Goal: Transaction & Acquisition: Purchase product/service

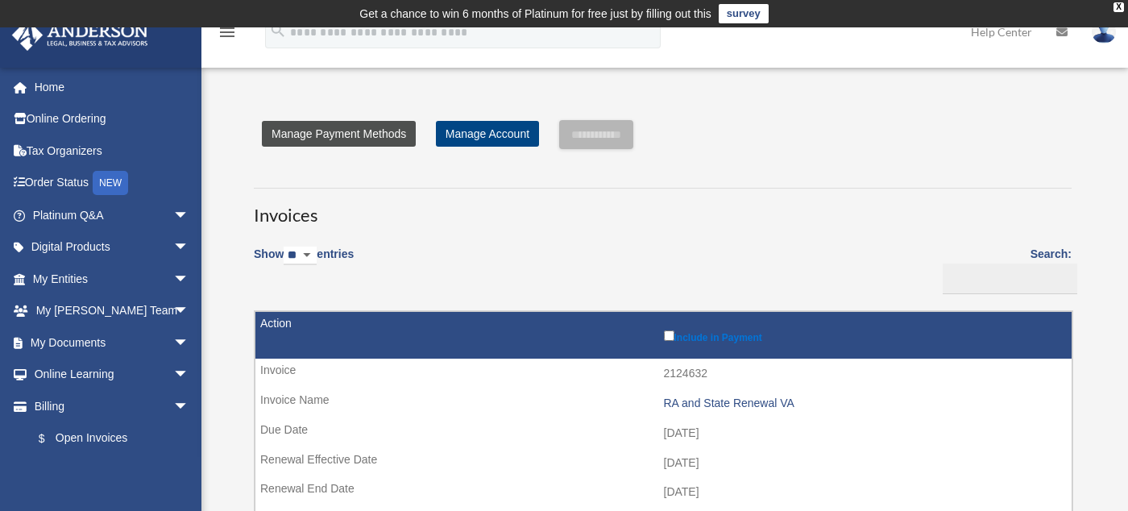
click at [315, 132] on link "Manage Payment Methods" at bounding box center [339, 134] width 154 height 26
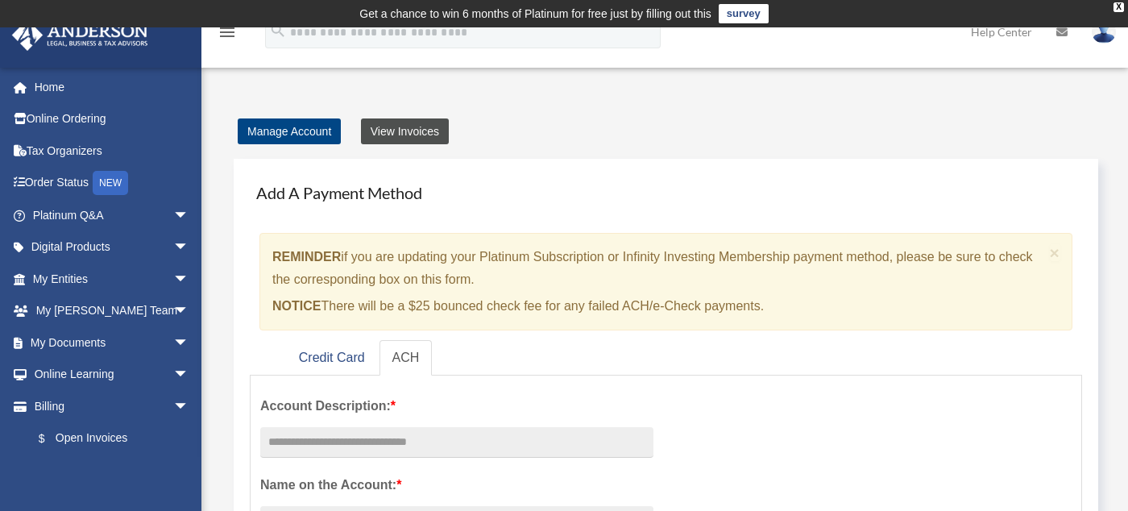
click at [379, 128] on link "View Invoices" at bounding box center [405, 131] width 88 height 26
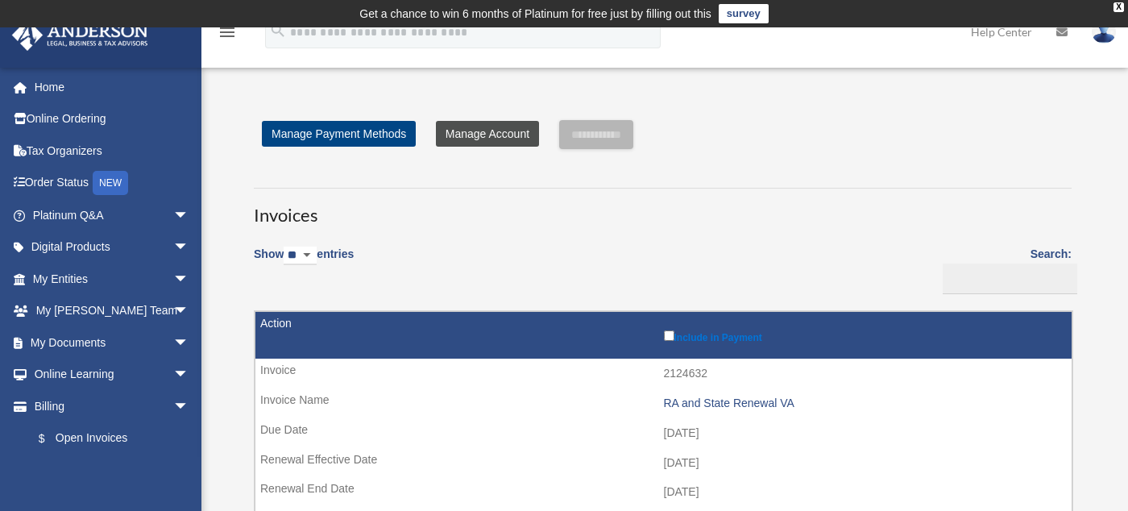
click at [515, 131] on link "Manage Account" at bounding box center [487, 134] width 103 height 26
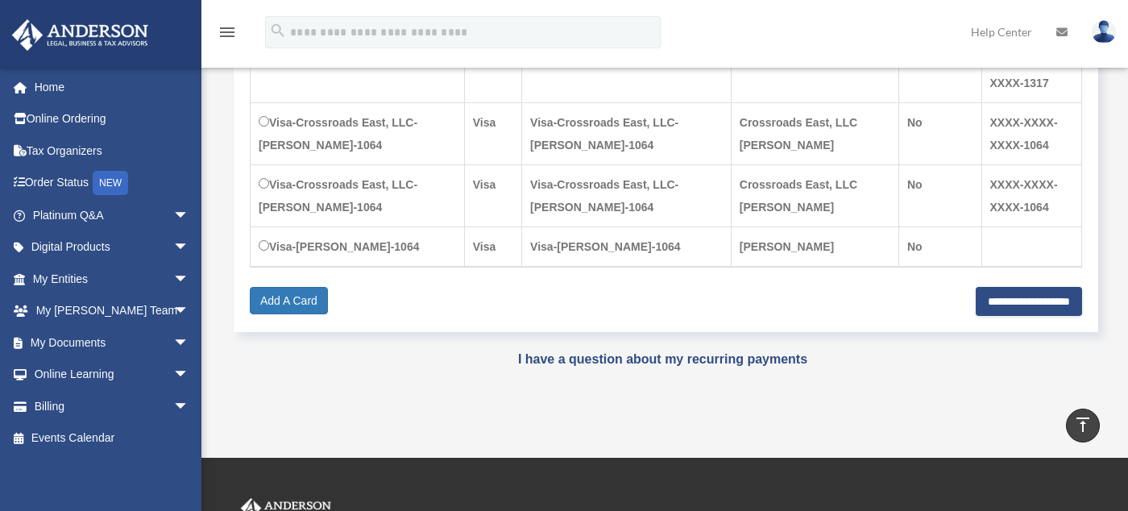
scroll to position [564, 0]
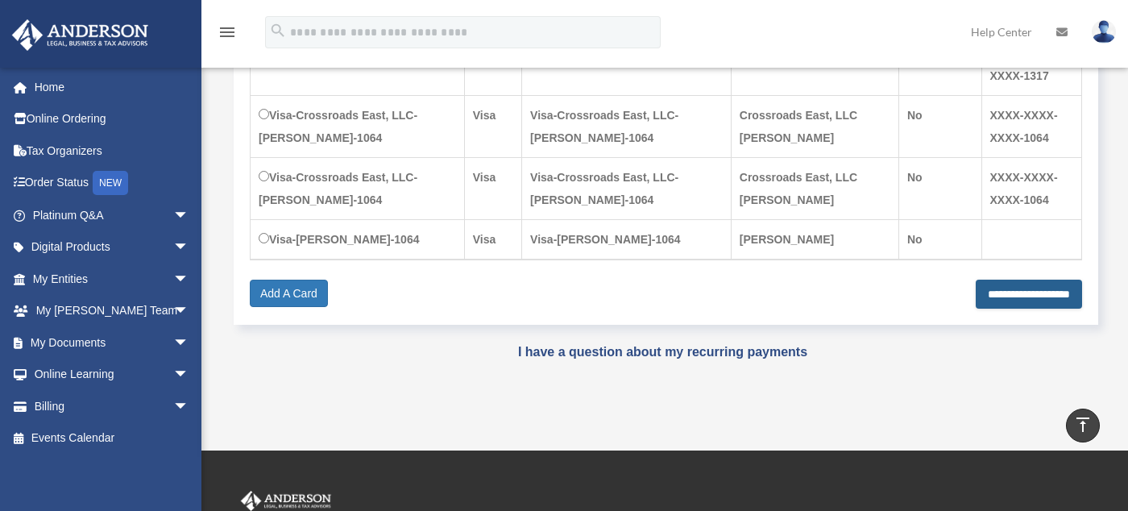
click at [1001, 285] on input "**********" at bounding box center [1029, 294] width 106 height 29
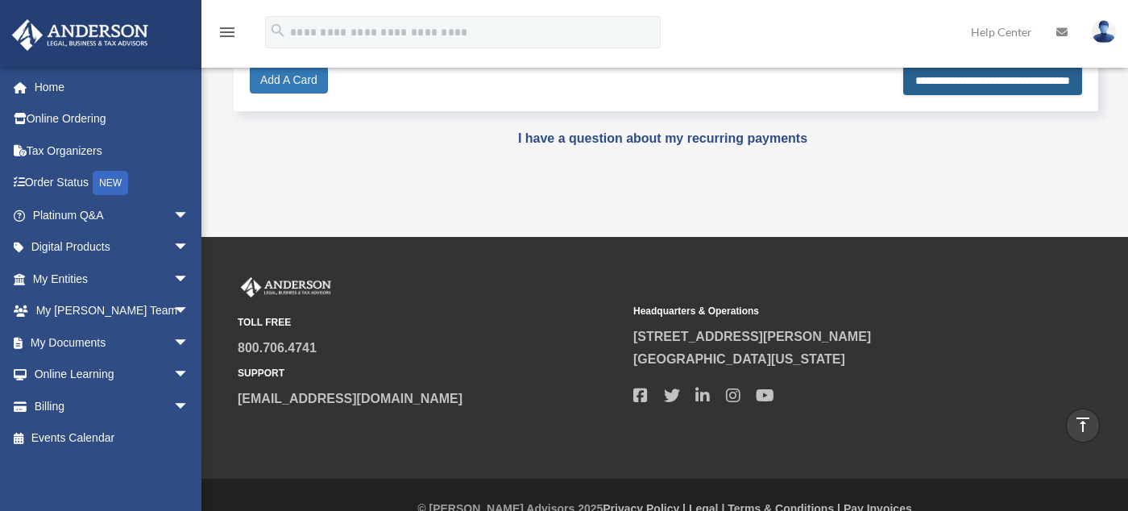
scroll to position [803, 0]
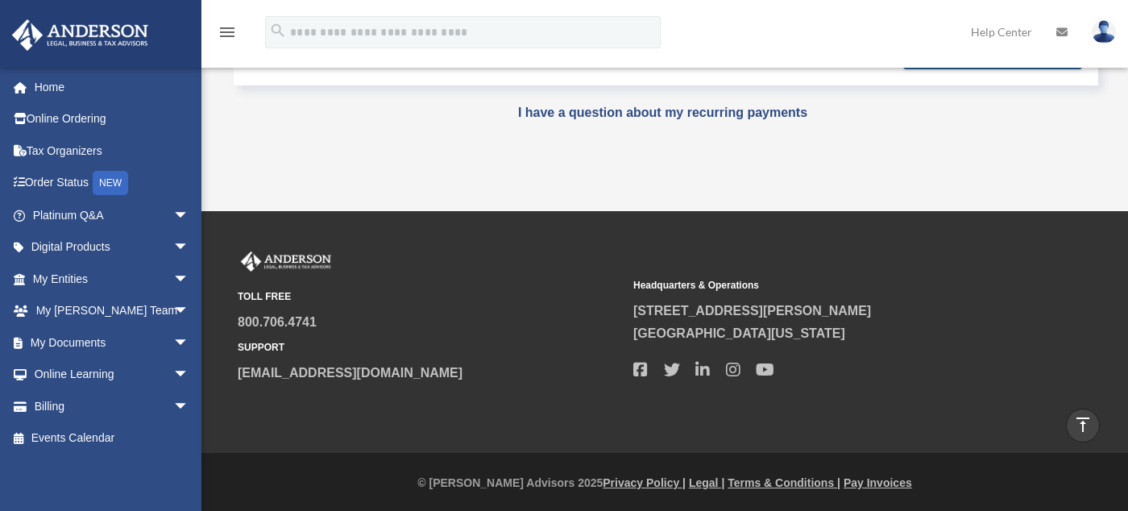
type input "**********"
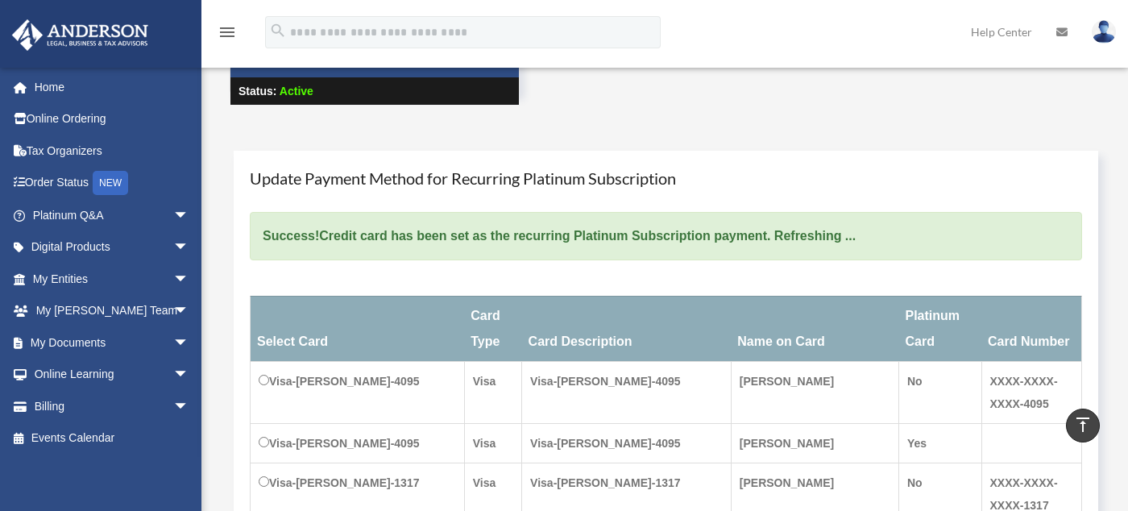
scroll to position [62, 0]
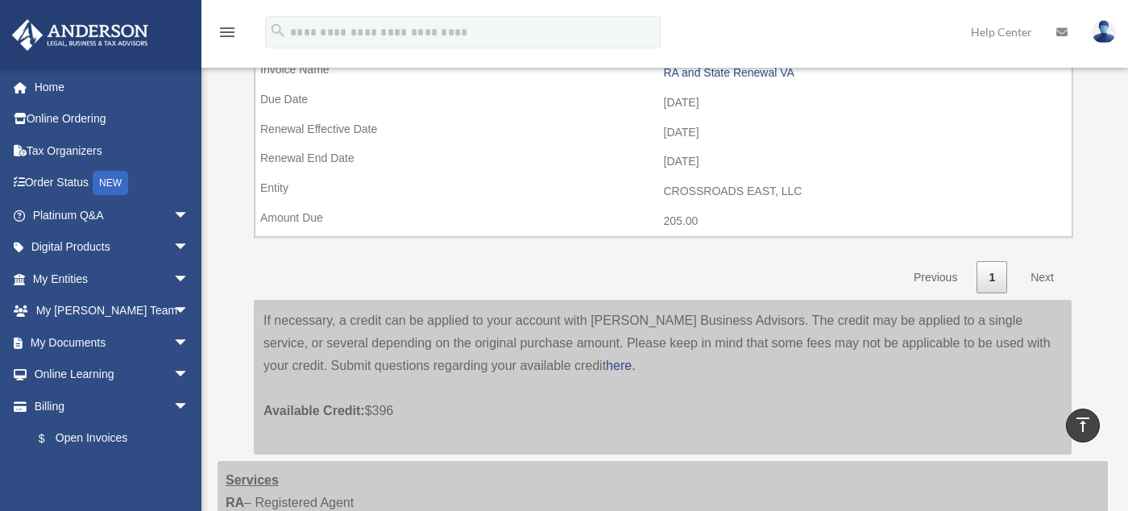
scroll to position [322, 0]
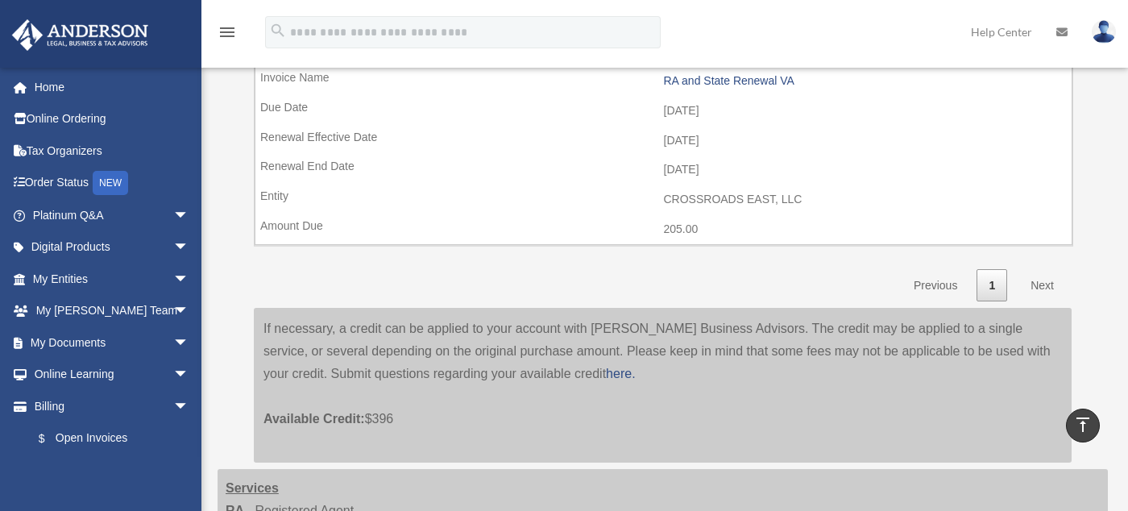
click at [1039, 279] on link "Next" at bounding box center [1042, 285] width 48 height 33
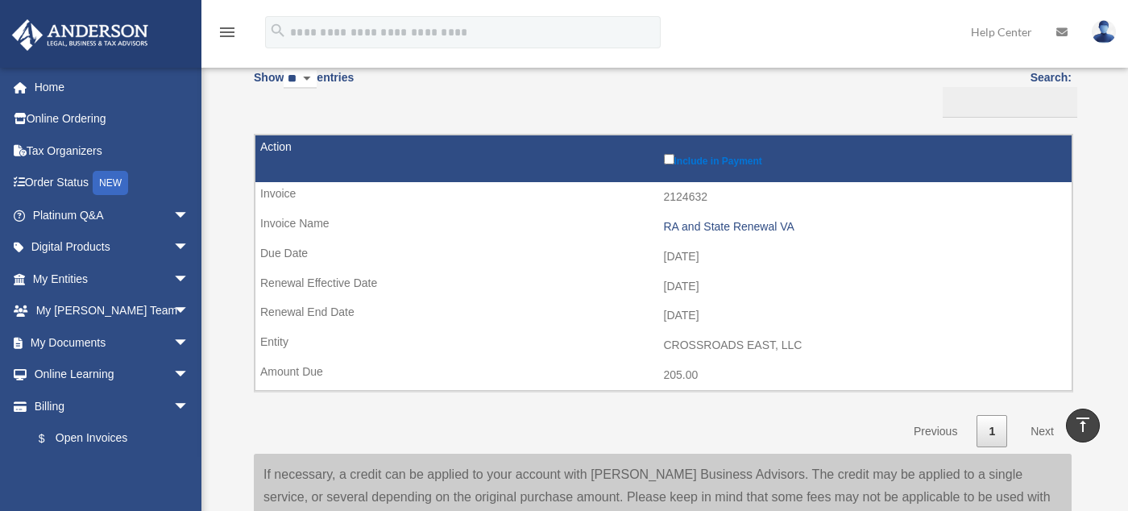
scroll to position [90, 0]
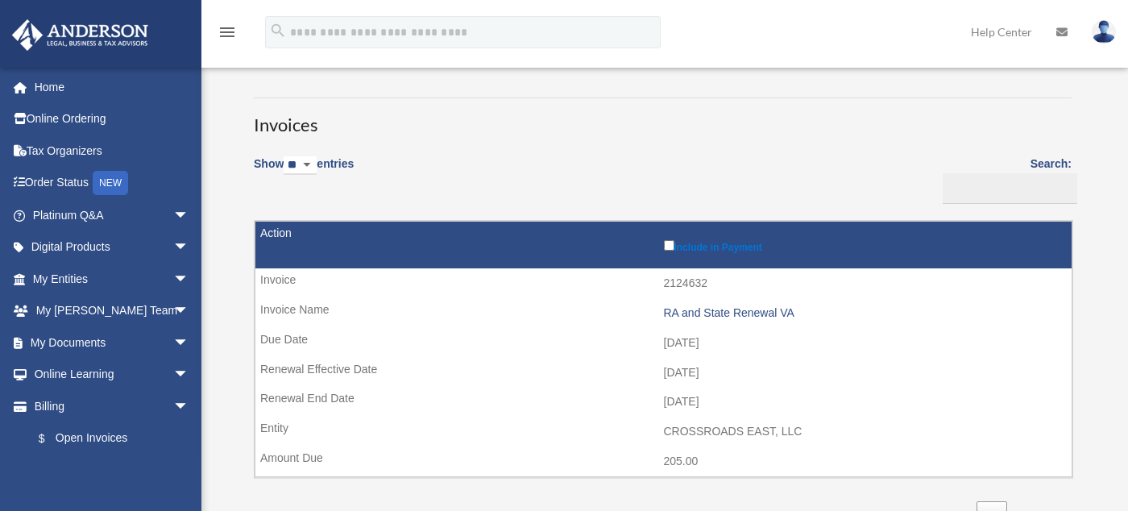
click at [1060, 164] on label "Search:" at bounding box center [1004, 179] width 135 height 50
click at [1060, 173] on input "Search:" at bounding box center [1010, 188] width 135 height 31
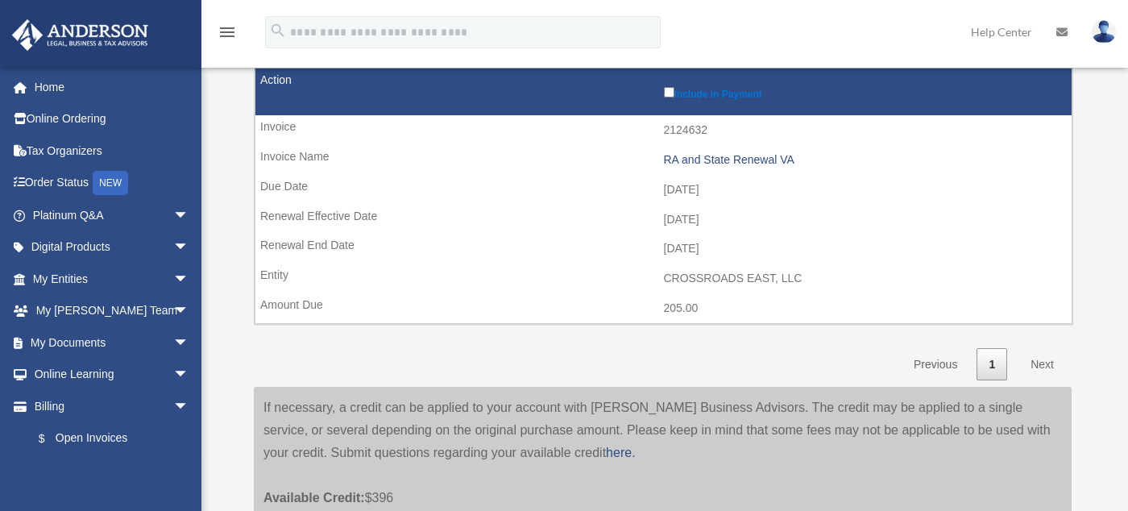
scroll to position [251, 0]
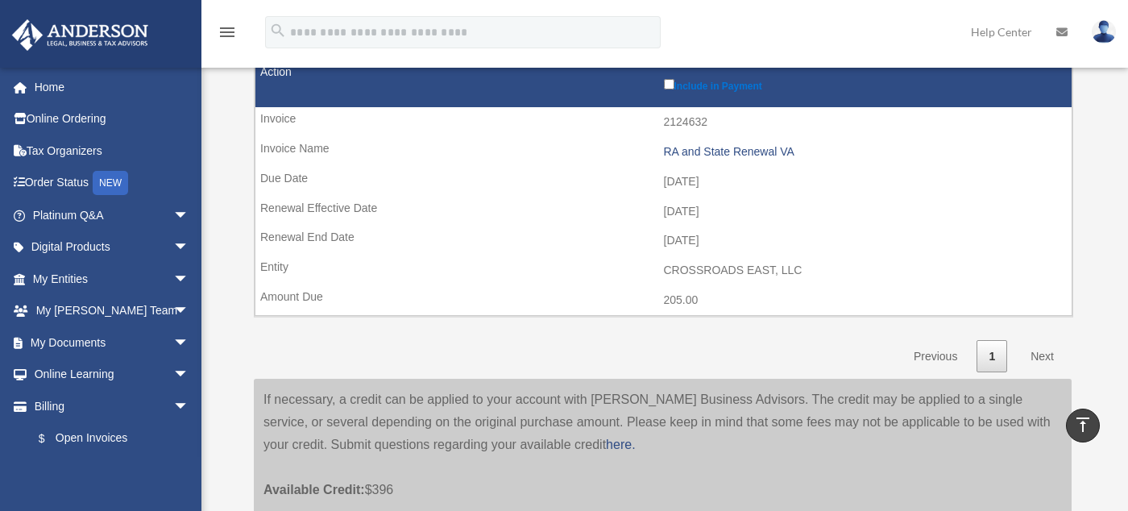
click at [1039, 354] on link "Next" at bounding box center [1042, 356] width 48 height 33
click at [959, 356] on link "Previous" at bounding box center [936, 356] width 68 height 33
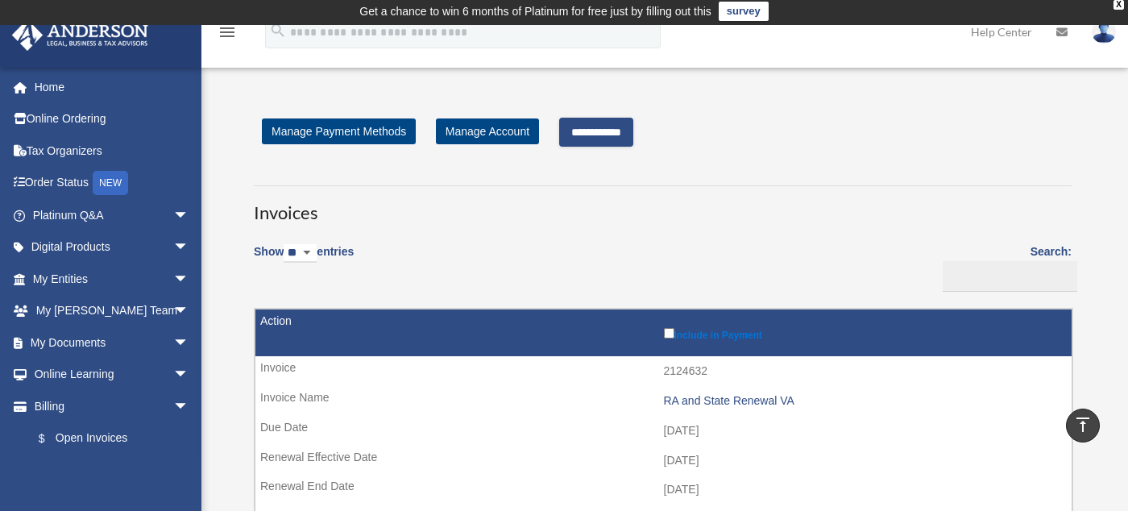
scroll to position [0, 0]
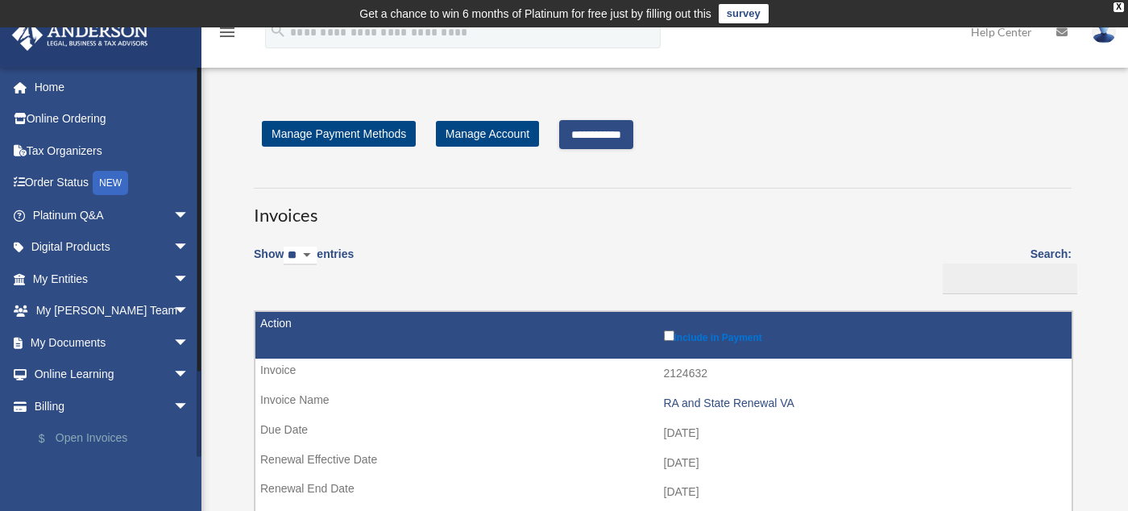
click at [84, 436] on link "$ Open Invoices" at bounding box center [118, 438] width 191 height 33
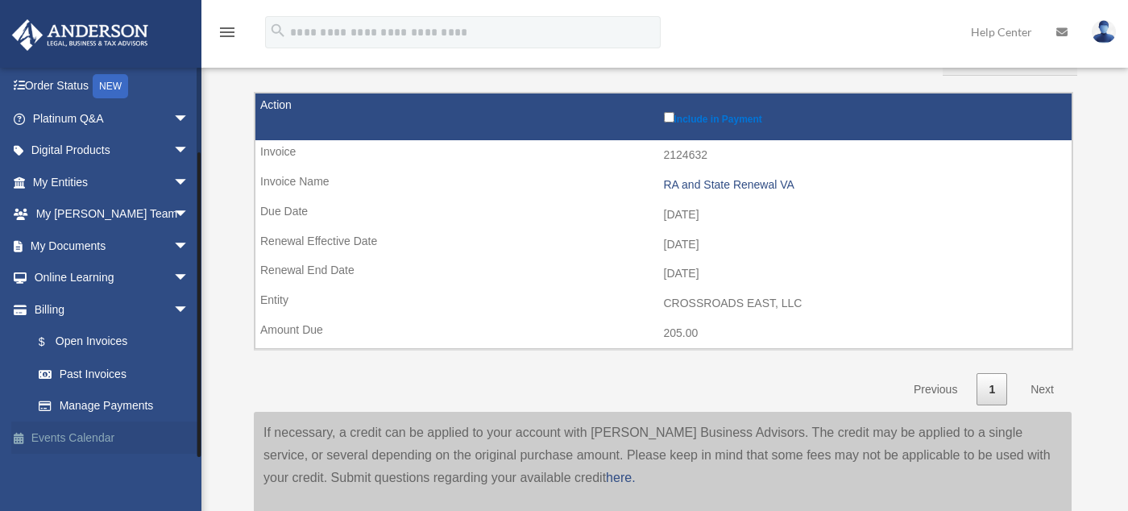
scroll to position [242, 0]
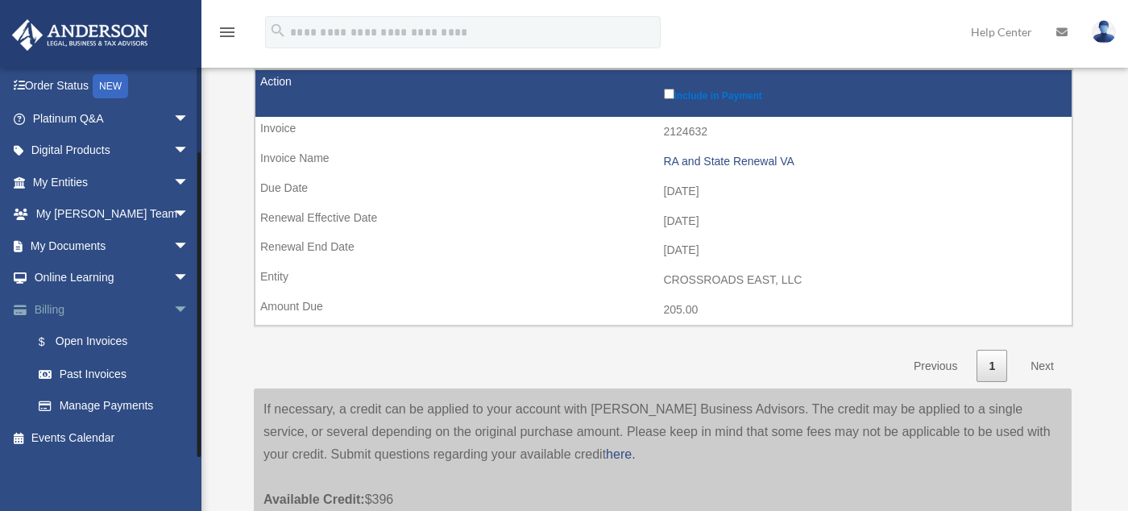
click at [61, 313] on link "Billing arrow_drop_down" at bounding box center [112, 309] width 202 height 32
click at [173, 307] on span "arrow_drop_down" at bounding box center [189, 309] width 32 height 33
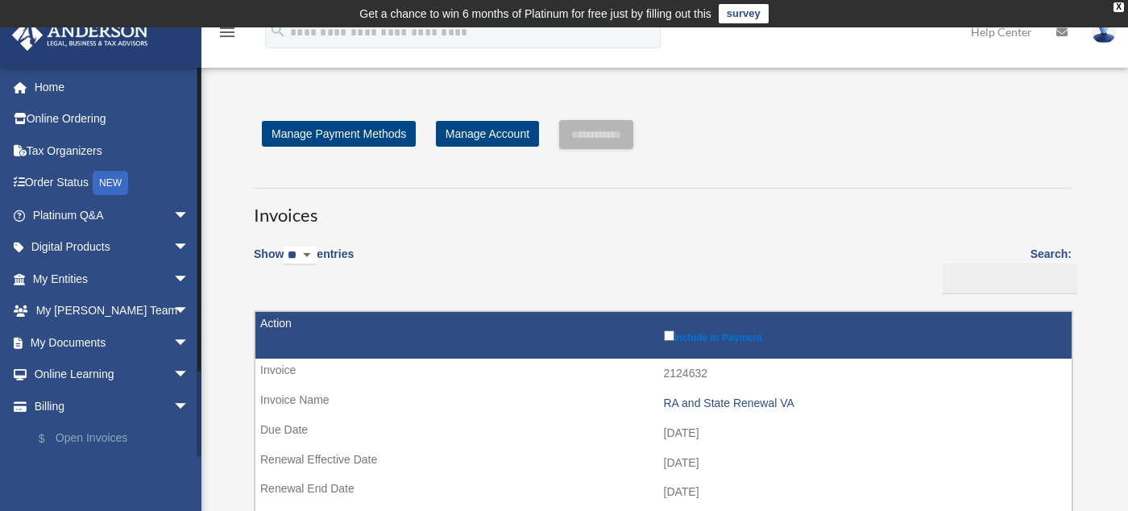
drag, startPoint x: 128, startPoint y: 434, endPoint x: 79, endPoint y: 442, distance: 49.7
click at [77, 437] on link "$ Open Invoices" at bounding box center [118, 438] width 191 height 33
click at [77, 433] on link "$ Open Invoices" at bounding box center [118, 438] width 191 height 33
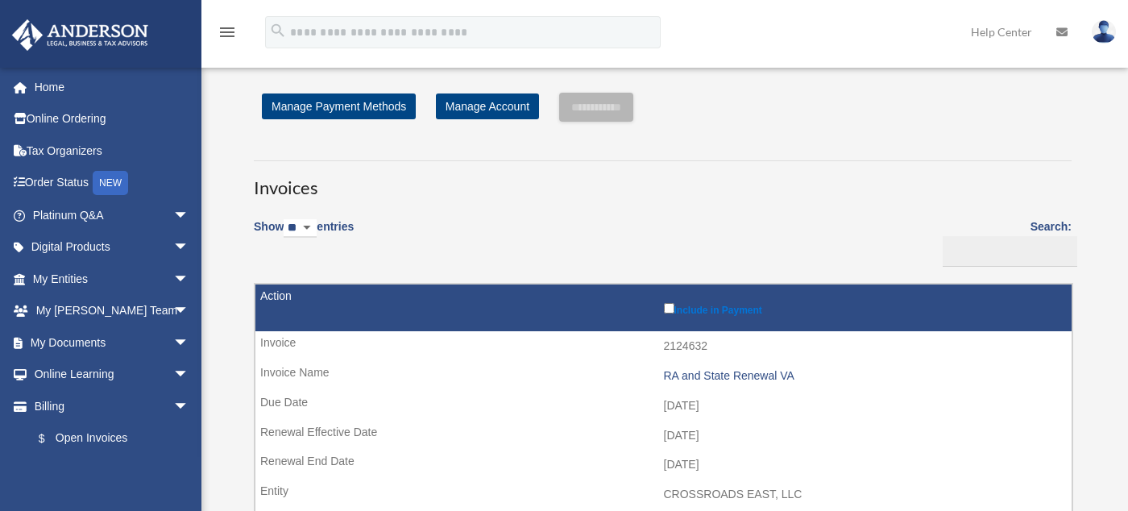
click at [590, 137] on div "**********" at bounding box center [663, 426] width 842 height 666
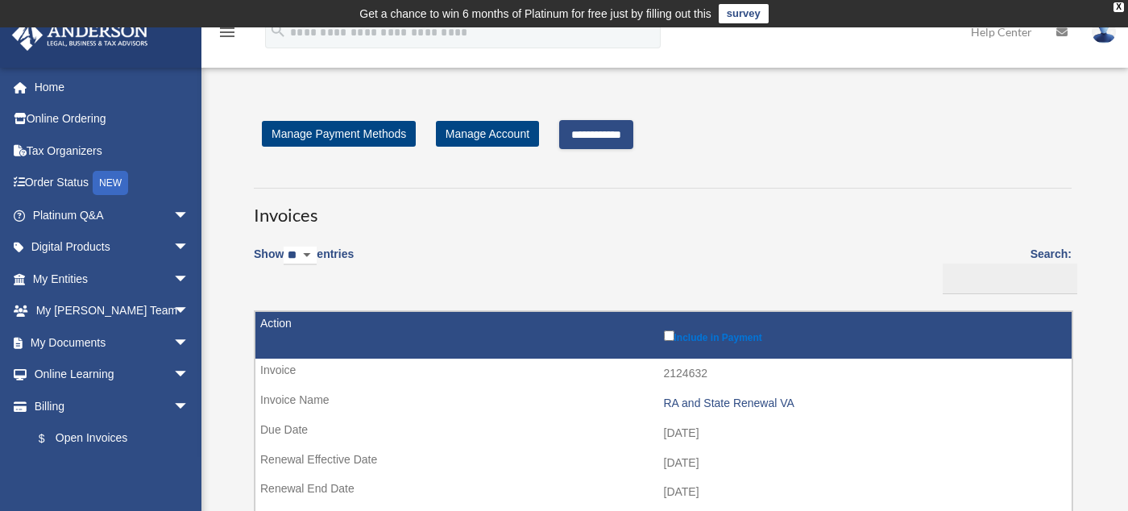
click at [612, 131] on input "**********" at bounding box center [596, 134] width 74 height 29
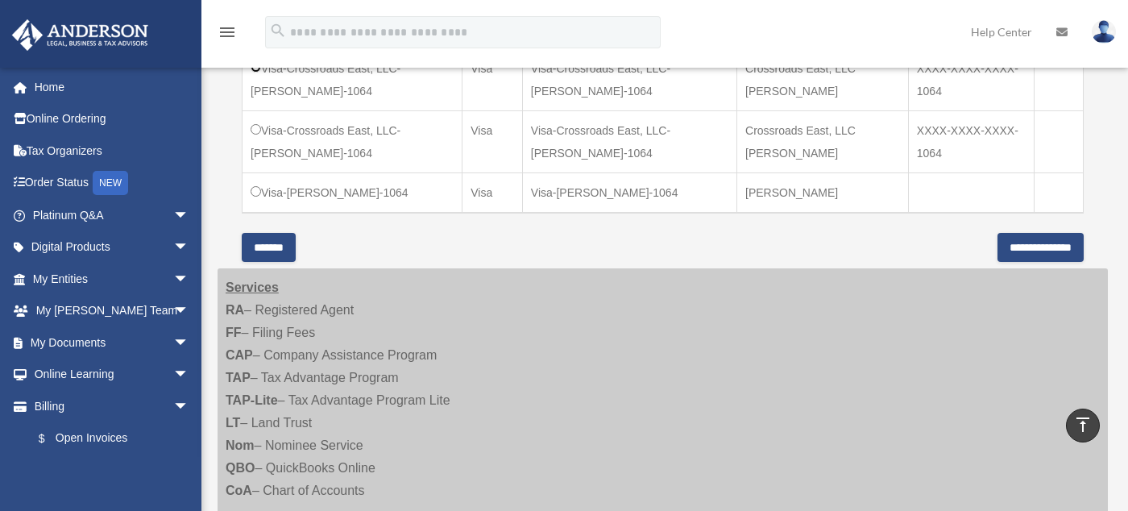
scroll to position [806, 0]
click at [1018, 244] on input "**********" at bounding box center [1040, 246] width 86 height 29
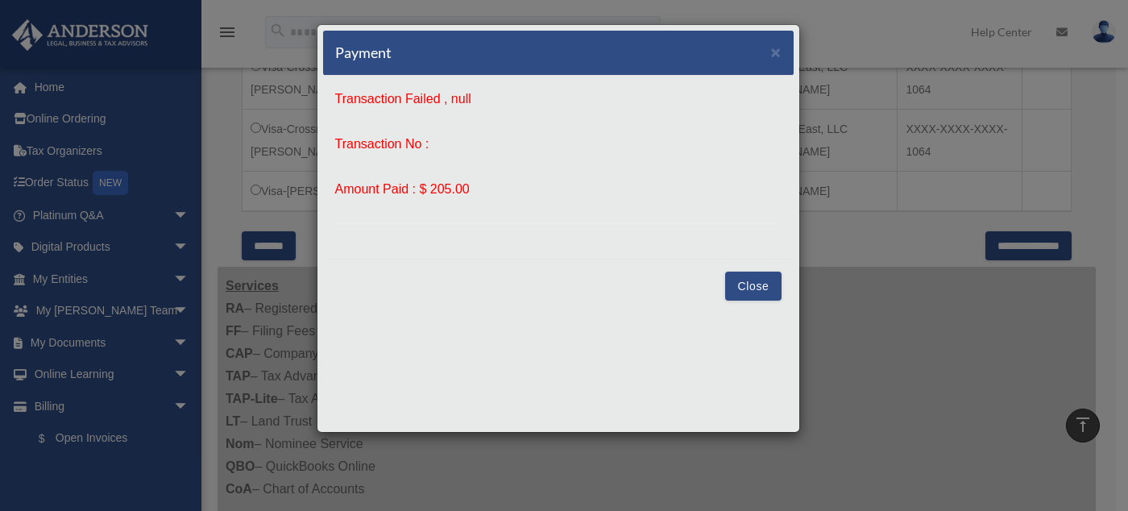
click at [763, 283] on button "Close" at bounding box center [753, 286] width 56 height 29
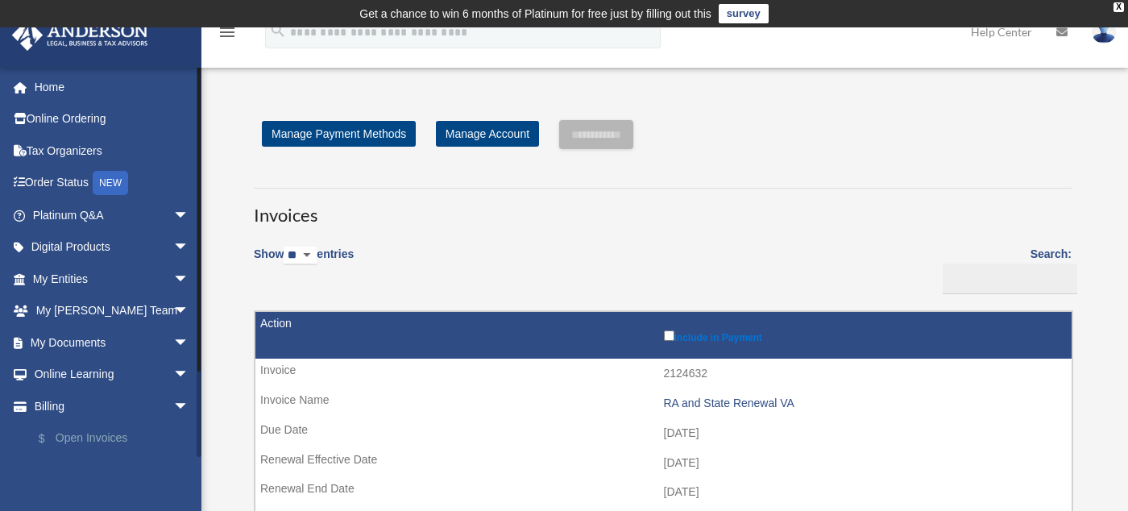
click at [91, 441] on link "$ Open Invoices" at bounding box center [118, 438] width 191 height 33
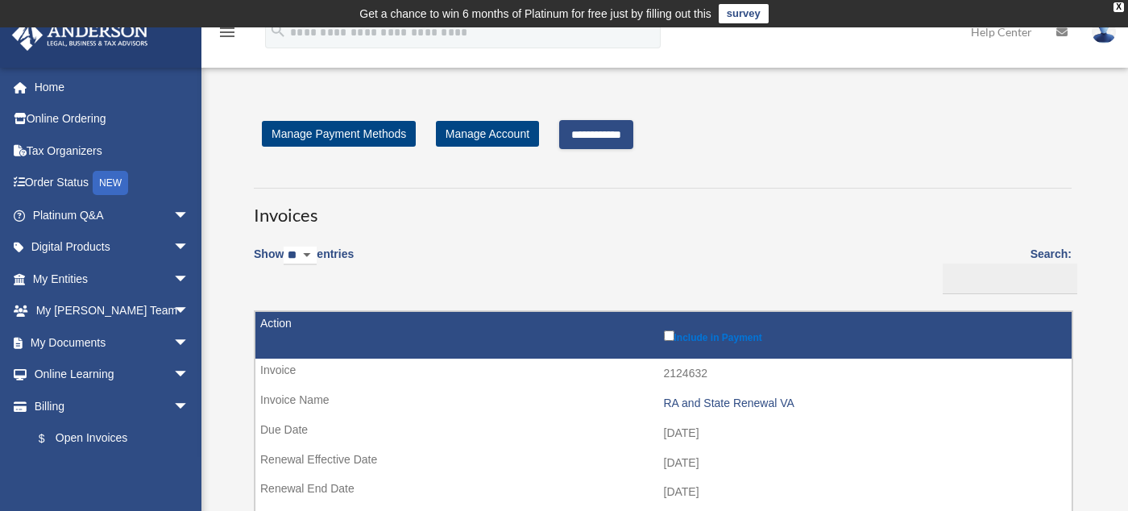
click at [616, 138] on input "**********" at bounding box center [596, 134] width 74 height 29
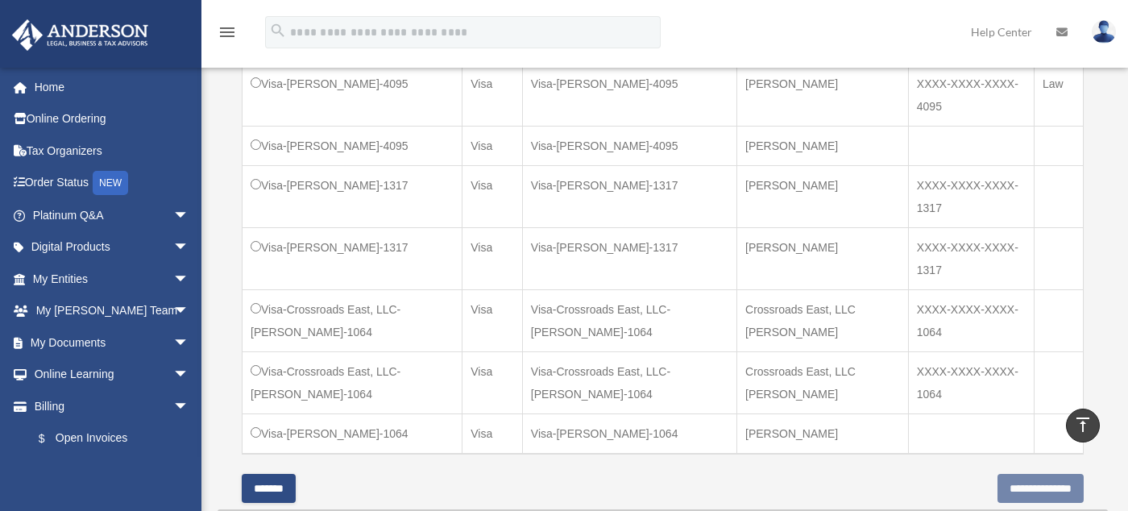
scroll to position [645, 0]
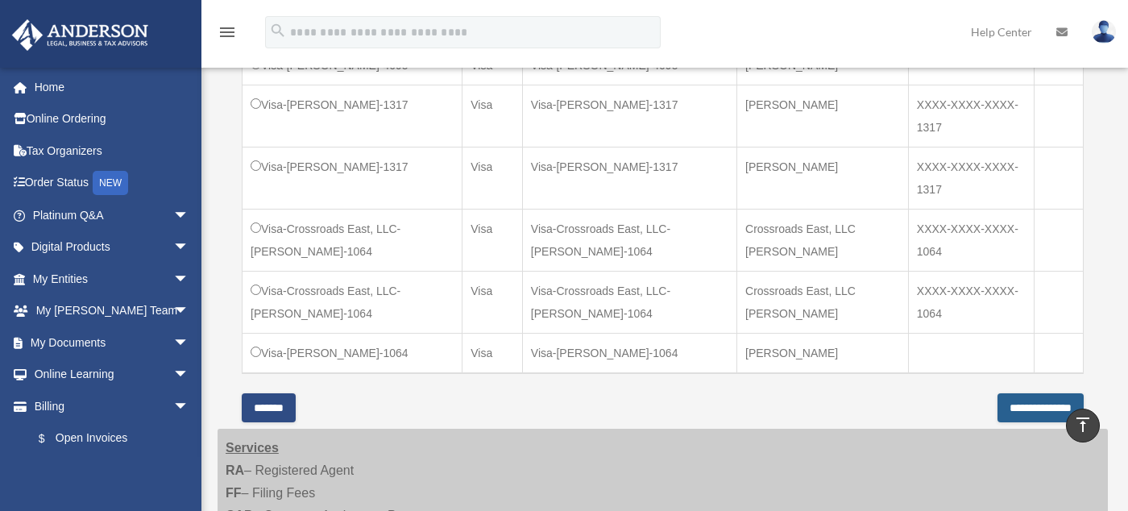
click at [1021, 408] on input "**********" at bounding box center [1040, 407] width 86 height 29
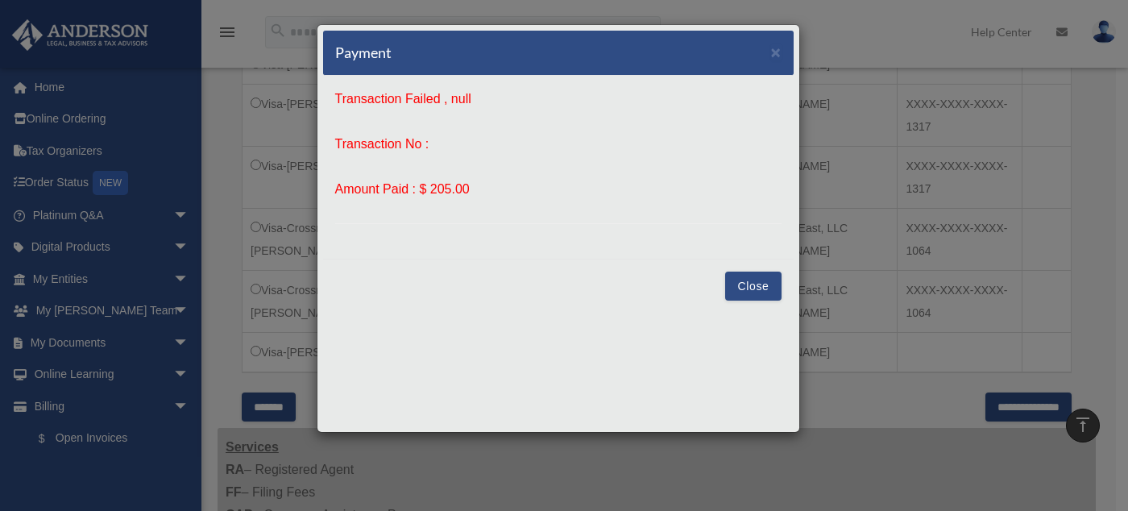
click at [744, 288] on button "Close" at bounding box center [753, 286] width 56 height 29
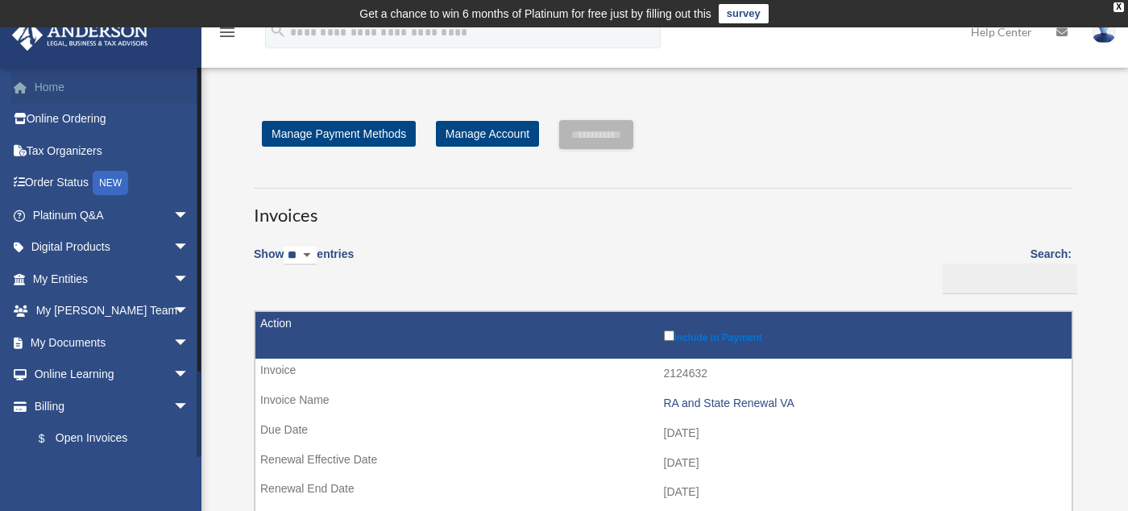
click at [37, 86] on link "Home" at bounding box center [112, 87] width 202 height 32
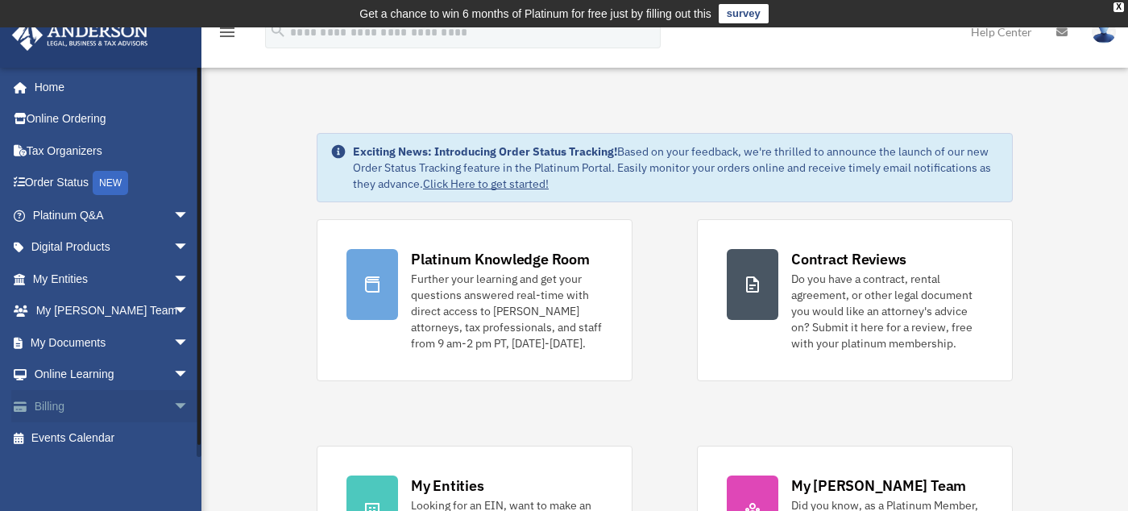
click at [51, 403] on link "Billing arrow_drop_down" at bounding box center [112, 406] width 202 height 32
click at [173, 406] on span "arrow_drop_down" at bounding box center [189, 406] width 32 height 33
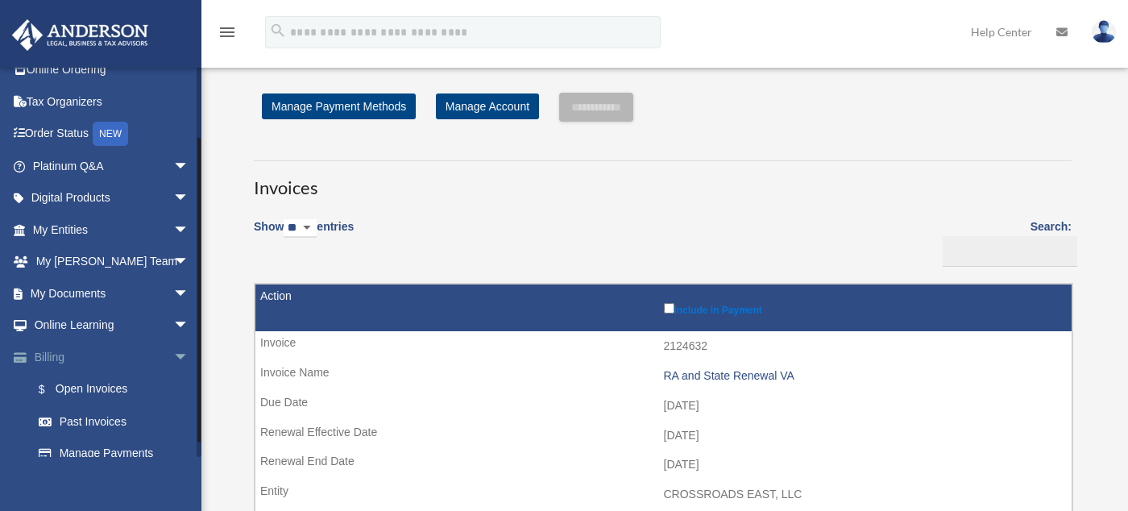
scroll to position [81, 0]
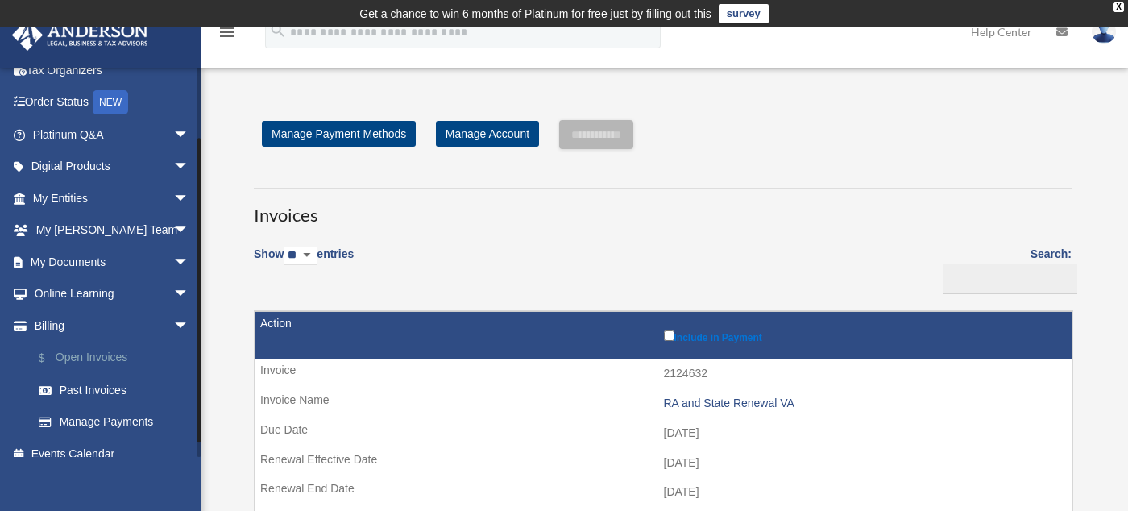
click at [81, 359] on link "$ Open Invoices" at bounding box center [118, 358] width 191 height 33
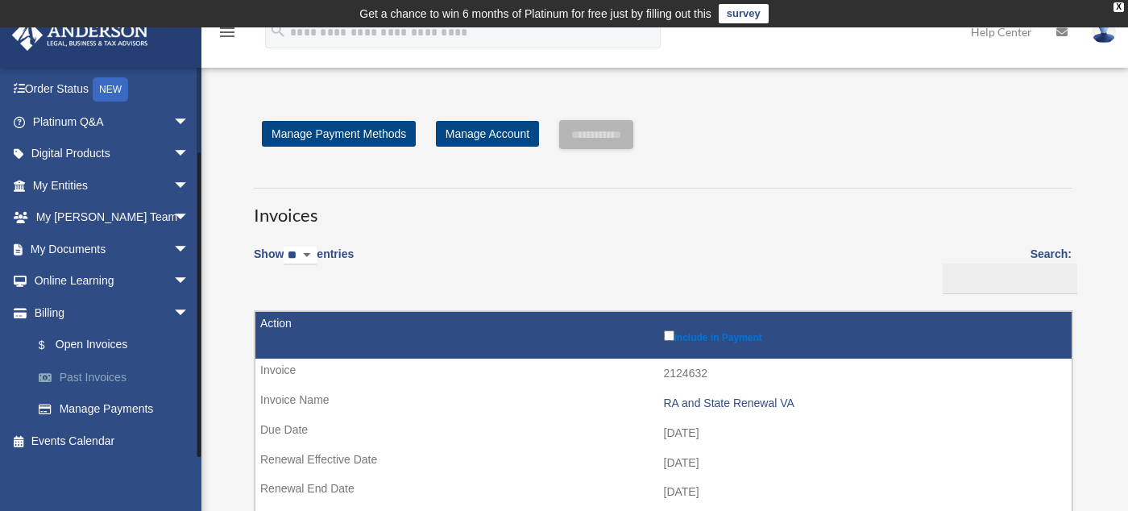
scroll to position [97, 0]
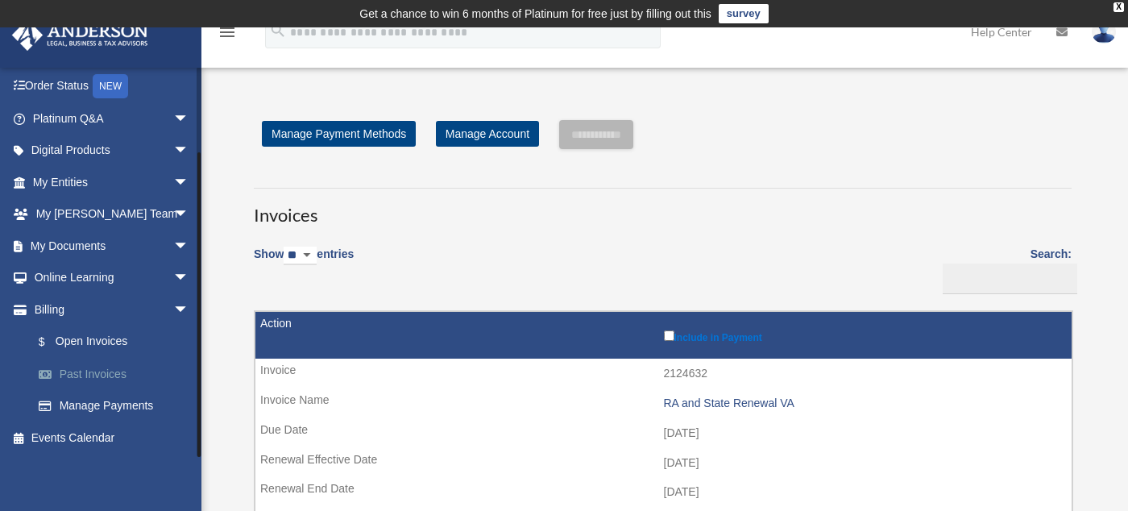
click at [84, 376] on link "Past Invoices" at bounding box center [118, 374] width 191 height 32
click at [86, 370] on link "Past Invoices" at bounding box center [118, 374] width 191 height 32
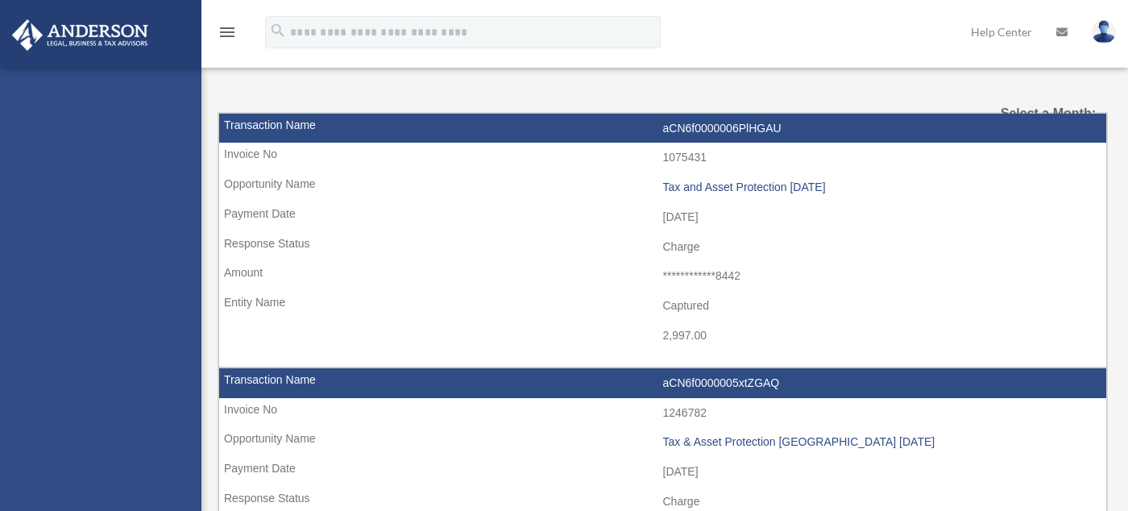
select select
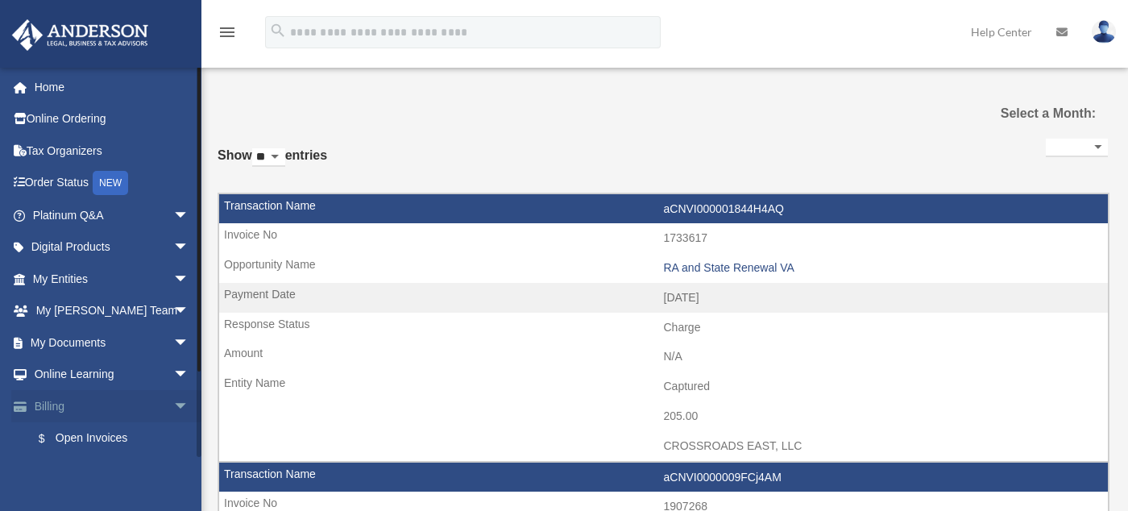
click at [74, 400] on div "leerudd@ruddlaw.com Sign Out leerudd@ruddlaw.com Home Online Ordering Tax Organ…" at bounding box center [100, 322] width 201 height 511
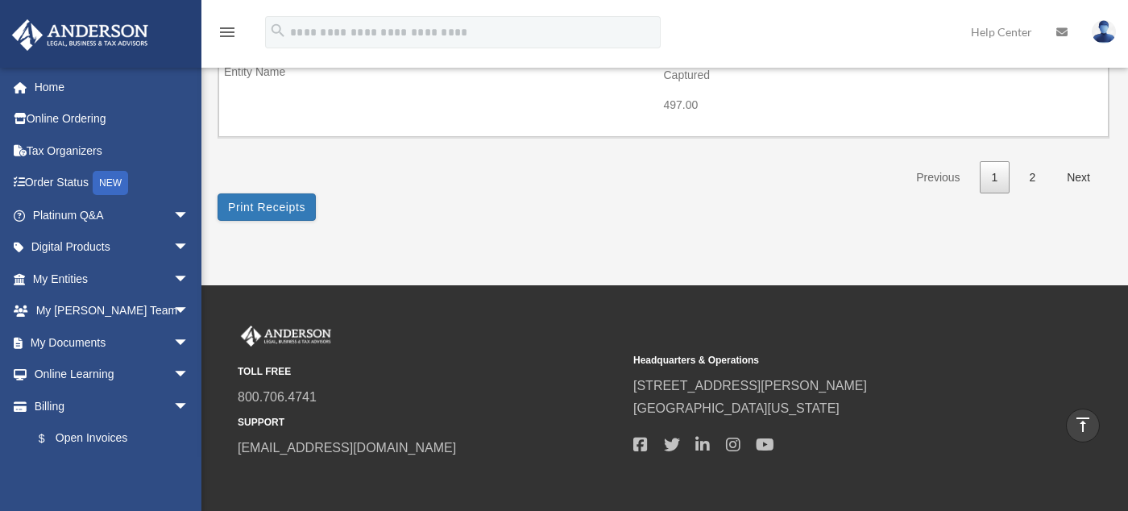
scroll to position [2636, 0]
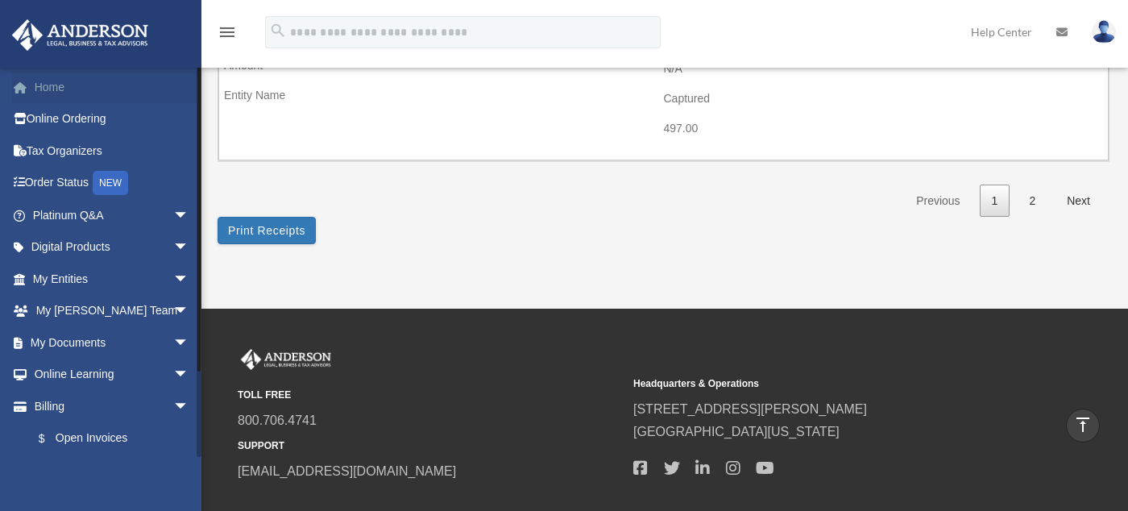
click at [47, 87] on link "Home" at bounding box center [112, 87] width 202 height 32
